Goal: Transaction & Acquisition: Purchase product/service

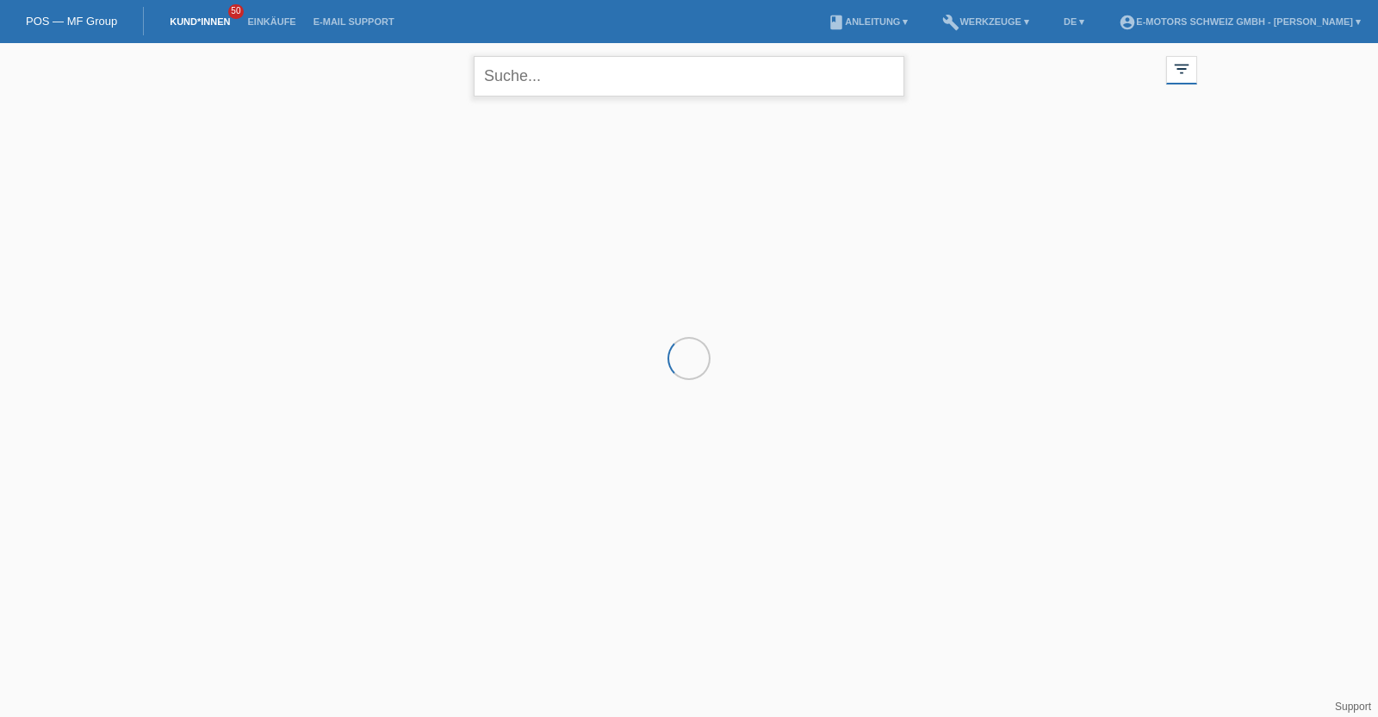
click at [570, 70] on input "text" at bounding box center [689, 76] width 431 height 40
type input "[PERSON_NAME]"
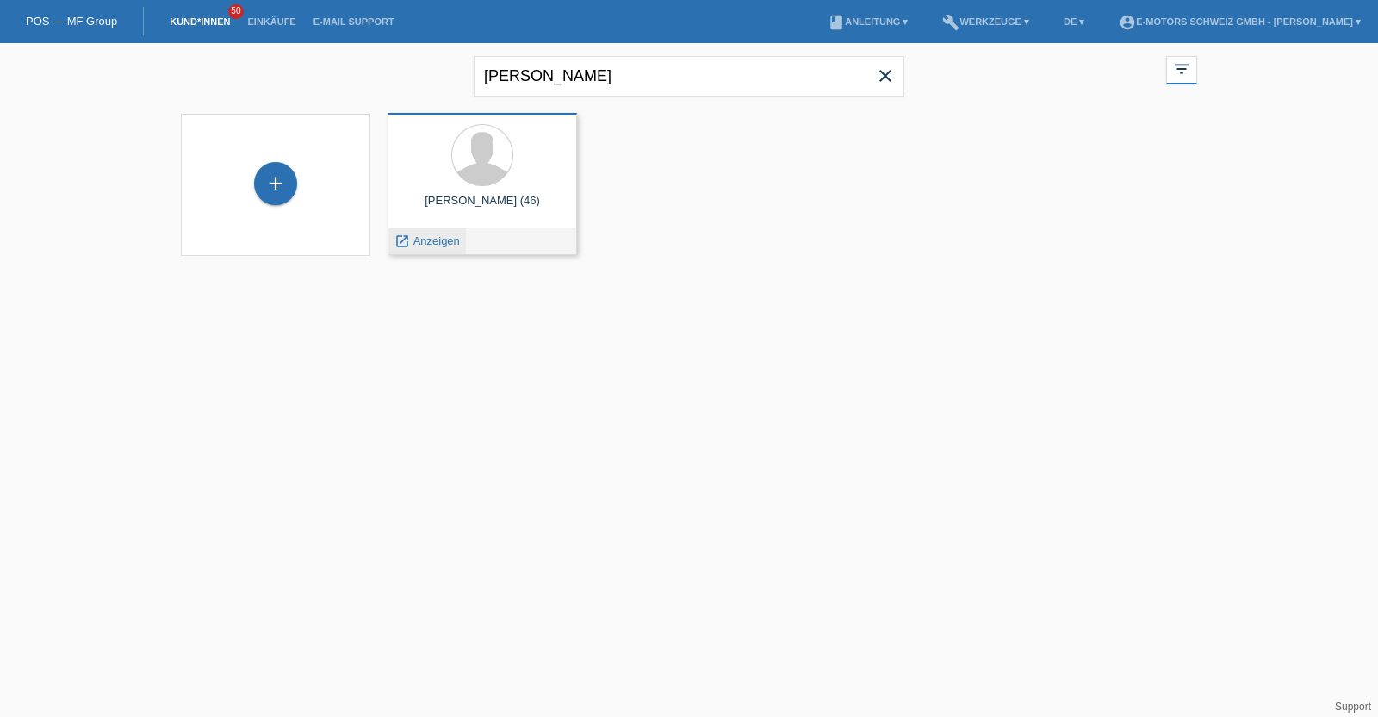
click at [411, 237] on link "launch Anzeigen" at bounding box center [427, 240] width 65 height 13
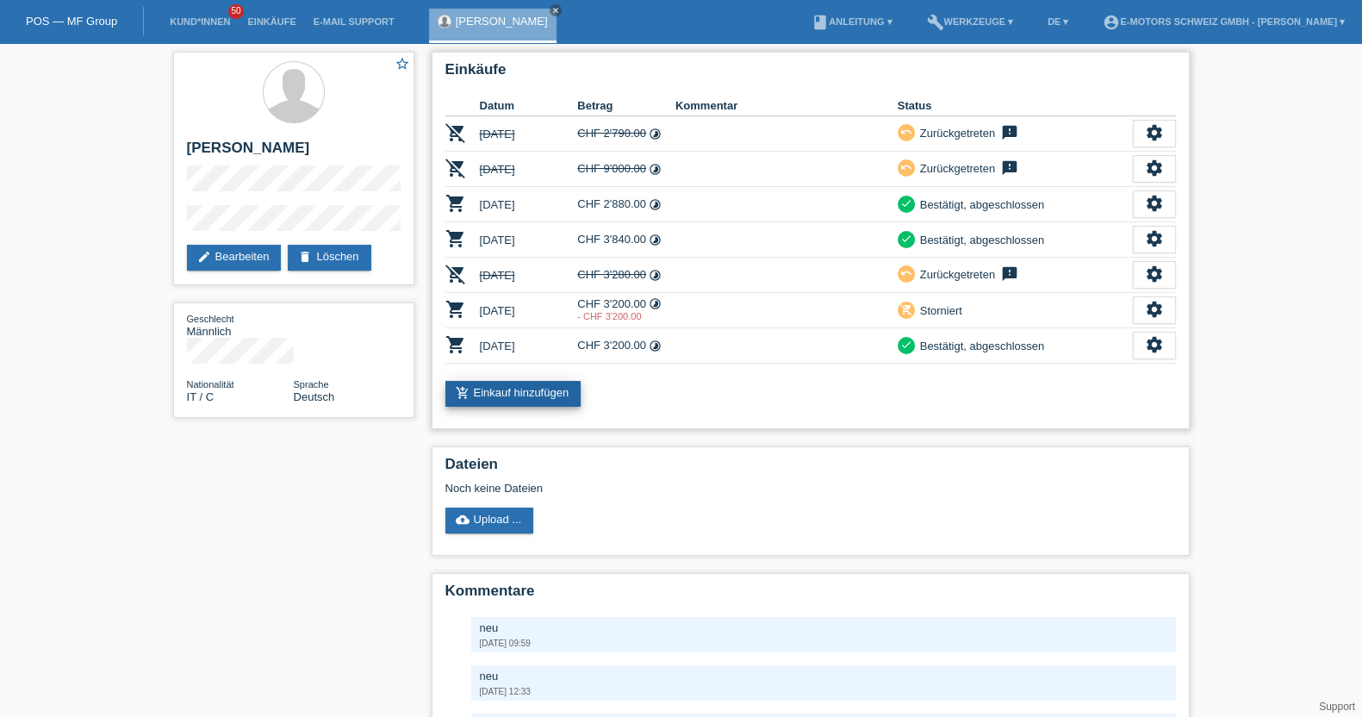
click at [495, 385] on link "add_shopping_cart Einkauf hinzufügen" at bounding box center [513, 394] width 136 height 26
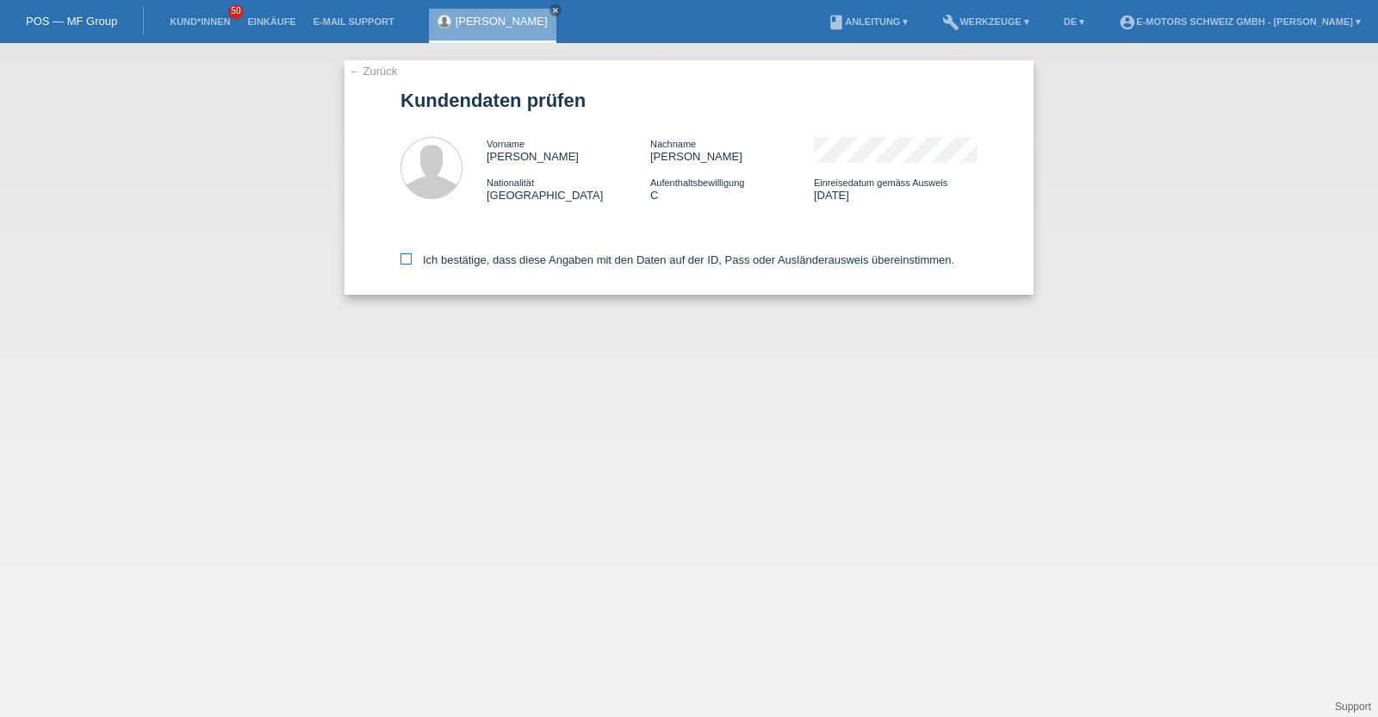
click at [564, 264] on label "Ich bestätige, dass diese Angaben mit den Daten auf der ID, Pass oder Ausländer…" at bounding box center [678, 259] width 554 height 13
click at [412, 264] on input "Ich bestätige, dass diese Angaben mit den Daten auf der ID, Pass oder Ausländer…" at bounding box center [406, 258] width 11 height 11
checkbox input "true"
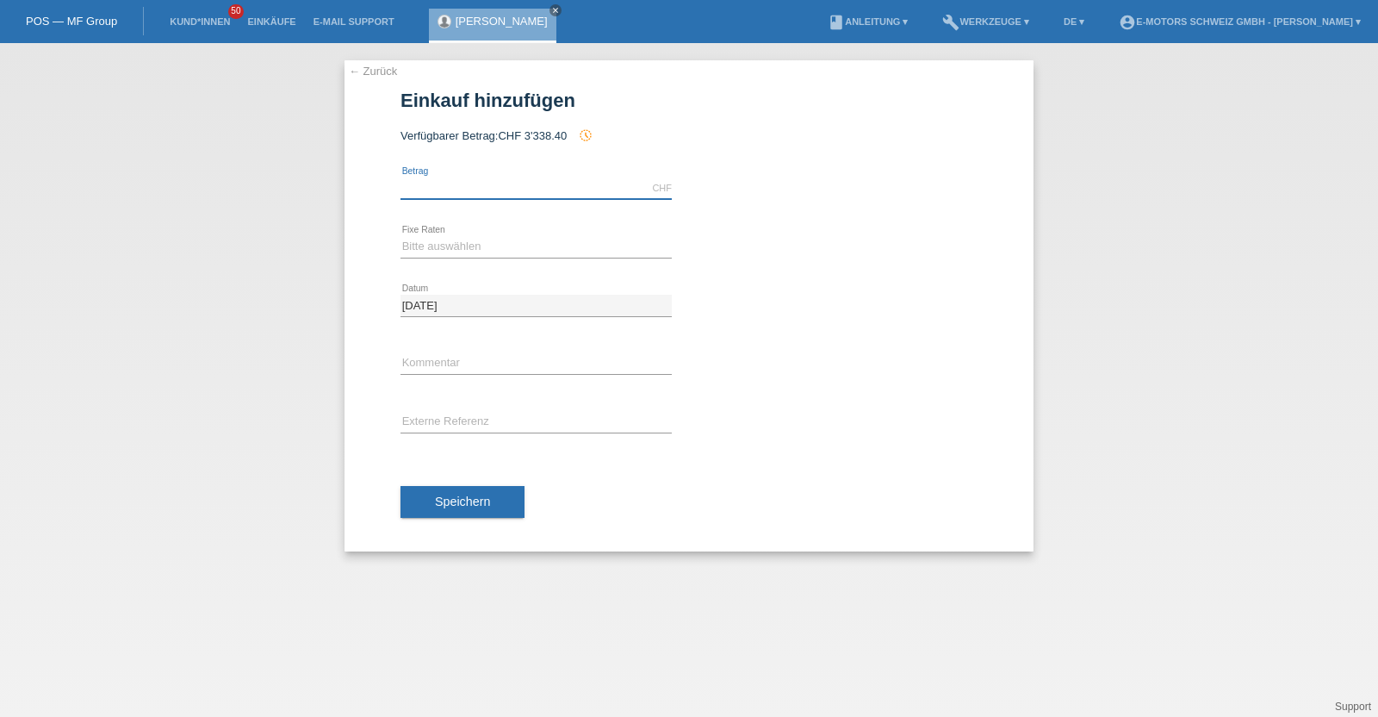
click at [551, 181] on input "text" at bounding box center [536, 188] width 271 height 22
type input "2890.00"
click at [534, 248] on select "Bitte auswählen 12 Raten 24 Raten 36 Raten 48 Raten" at bounding box center [536, 246] width 271 height 21
select select "214"
click at [401, 236] on select "Bitte auswählen 12 Raten 24 Raten 36 Raten 48 Raten" at bounding box center [536, 246] width 271 height 21
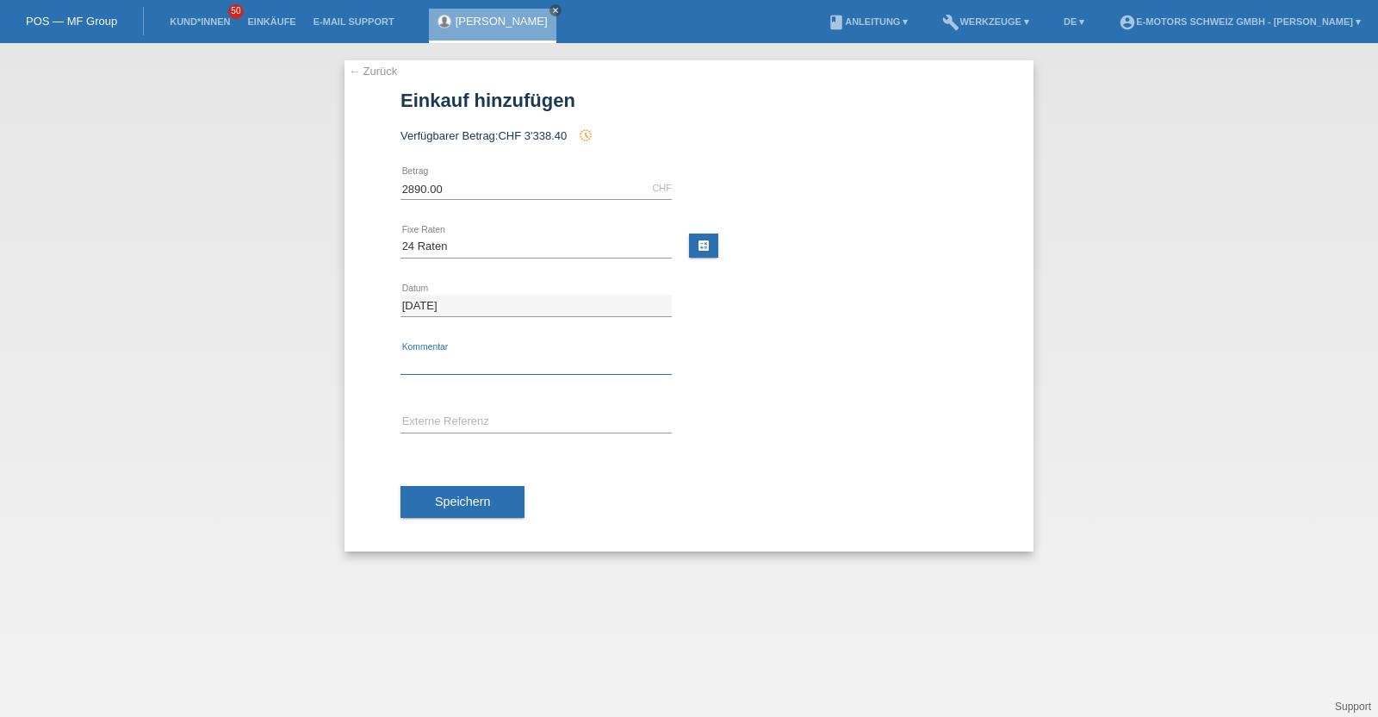
click at [445, 354] on input "text" at bounding box center [536, 364] width 271 height 22
type input "KENAN"
drag, startPoint x: 453, startPoint y: 189, endPoint x: 239, endPoint y: 191, distance: 213.6
click at [239, 191] on div "← Zurück Einkauf hinzufügen Verfügbarer Betrag: CHF 3'338.40 history_toggle_off…" at bounding box center [689, 380] width 1378 height 674
click at [343, 382] on div "← Zurück Einkauf hinzufügen Verfügbarer Betrag: CHF 3'338.40 history_toggle_off…" at bounding box center [689, 380] width 1378 height 674
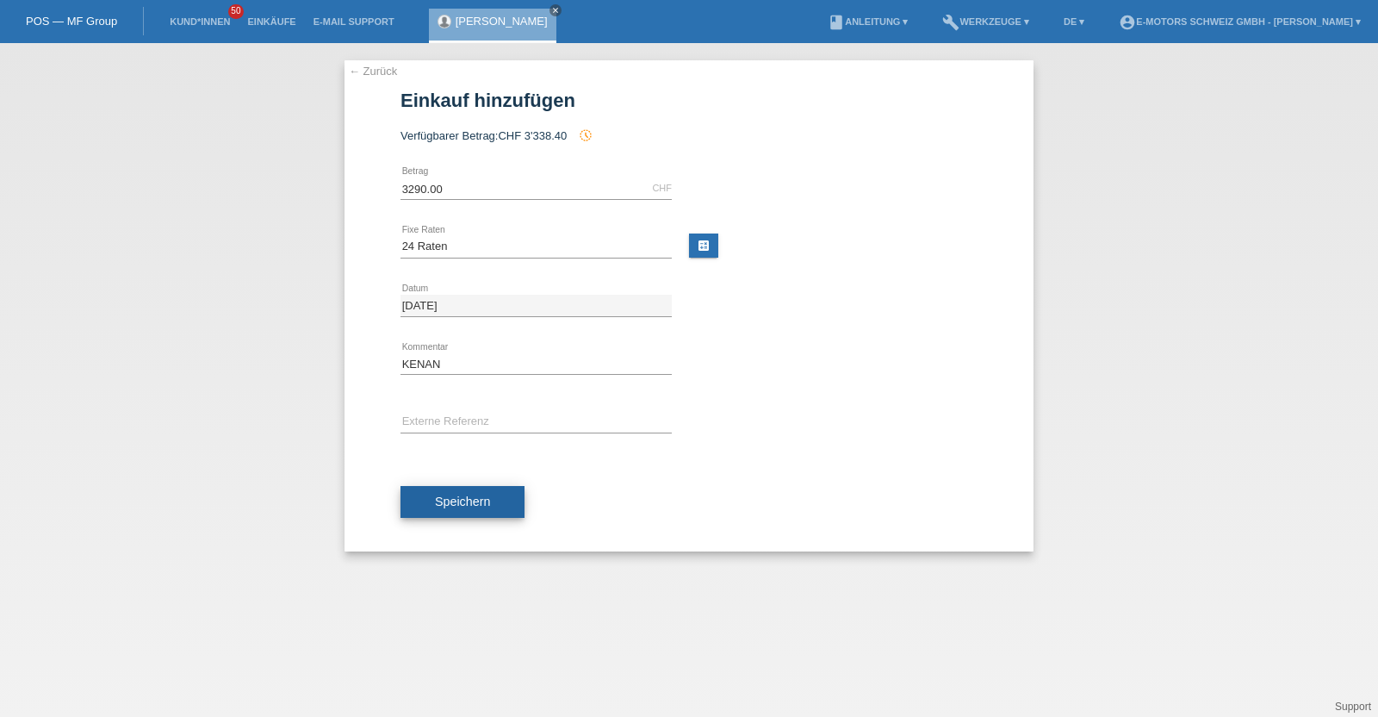
click at [480, 486] on button "Speichern" at bounding box center [463, 502] width 124 height 33
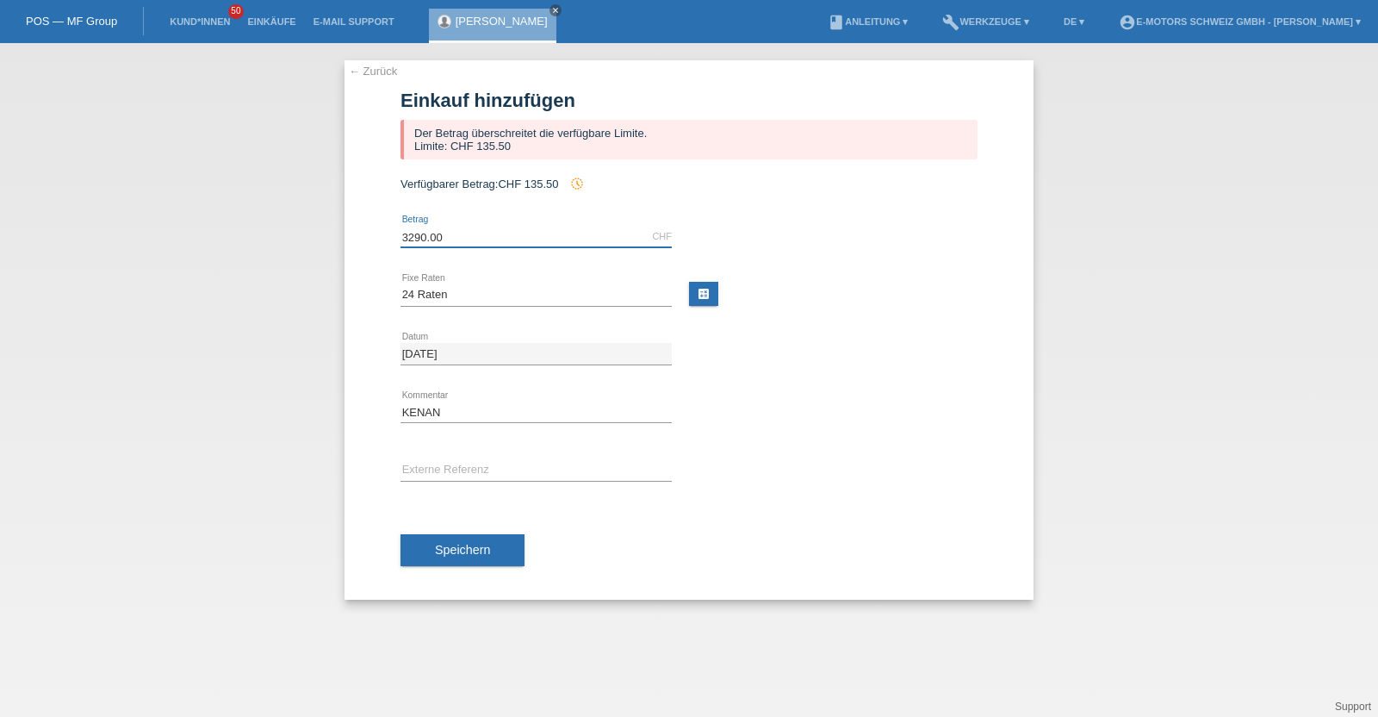
drag, startPoint x: 444, startPoint y: 239, endPoint x: 388, endPoint y: 239, distance: 56.0
click at [388, 239] on div "← Zurück Einkauf hinzufügen Der Betrag überschreitet die verfügbare Limite. Lim…" at bounding box center [689, 329] width 689 height 539
type input "1000.00"
click at [471, 549] on span "Speichern" at bounding box center [462, 550] width 55 height 14
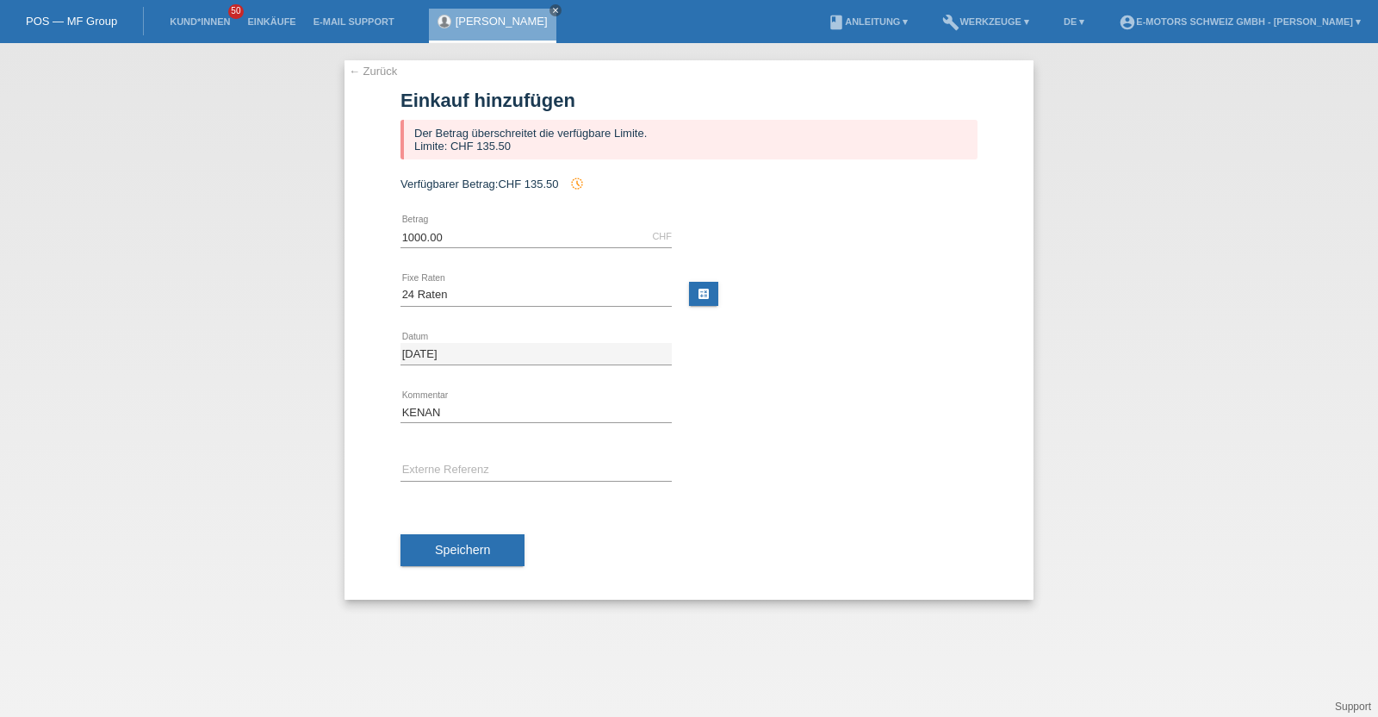
click at [500, 19] on link "[PERSON_NAME]" at bounding box center [502, 21] width 92 height 13
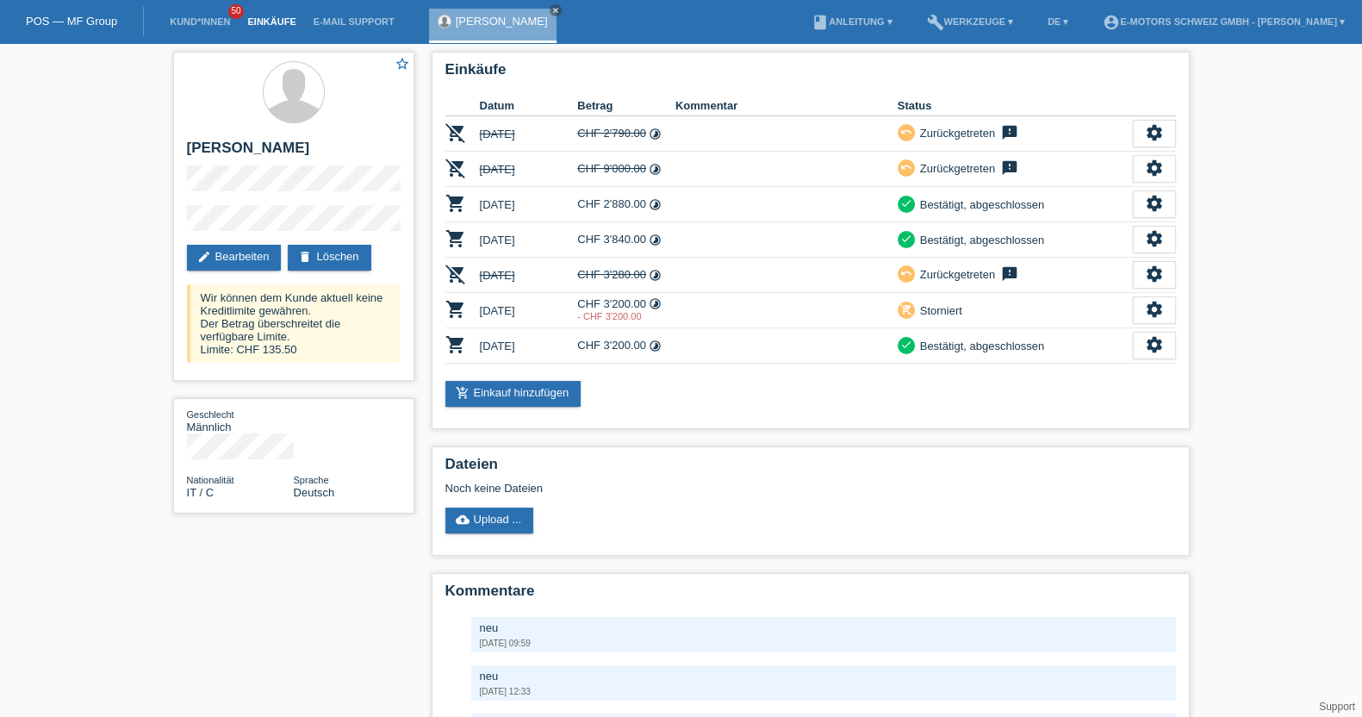
click at [267, 19] on link "Einkäufe" at bounding box center [271, 21] width 65 height 10
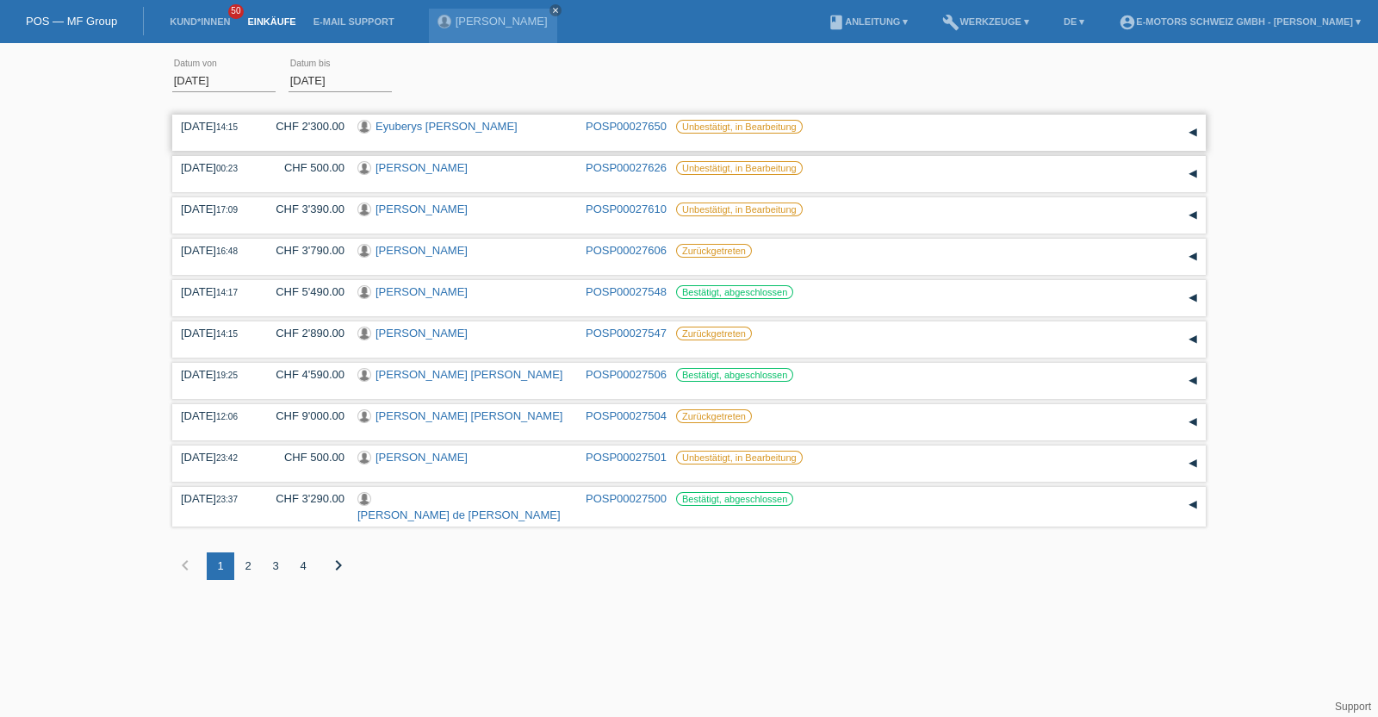
click at [444, 127] on link "Eyuberys [PERSON_NAME]" at bounding box center [447, 126] width 142 height 13
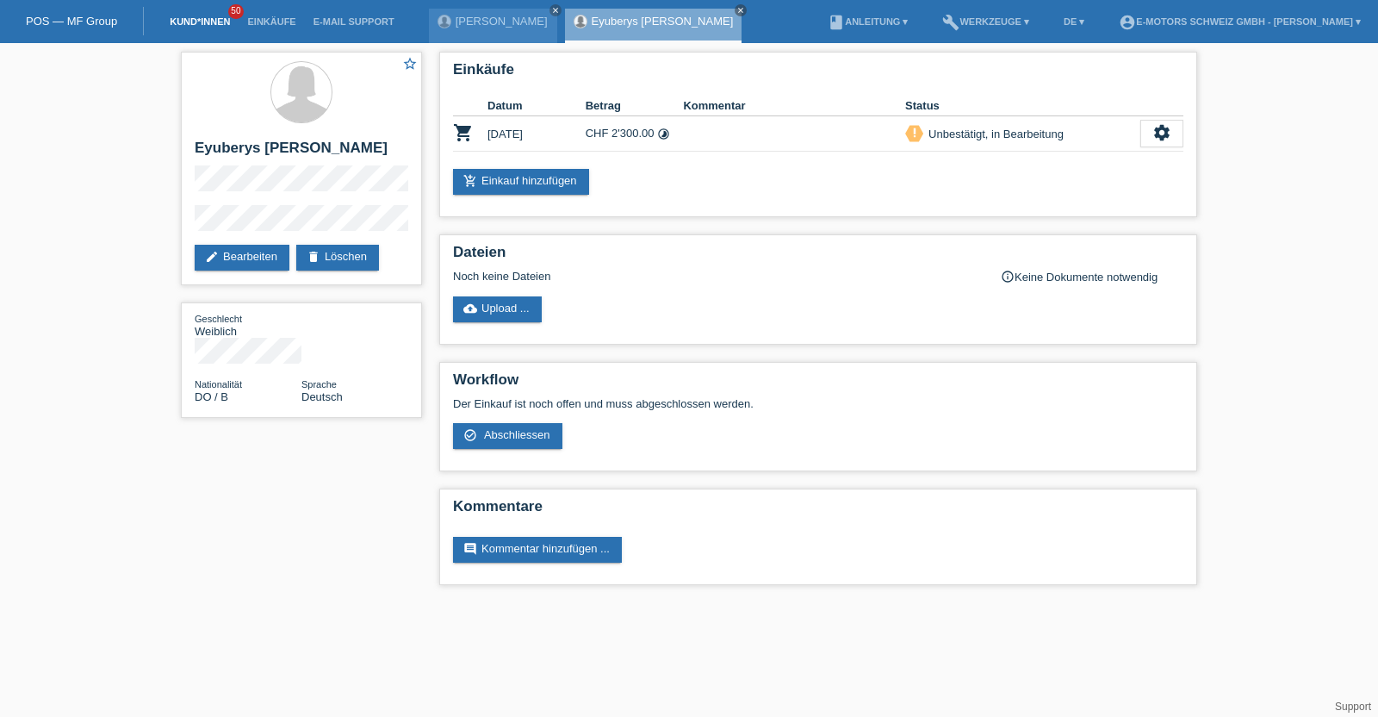
click at [215, 22] on link "Kund*innen" at bounding box center [200, 21] width 78 height 10
